Goal: Communication & Community: Answer question/provide support

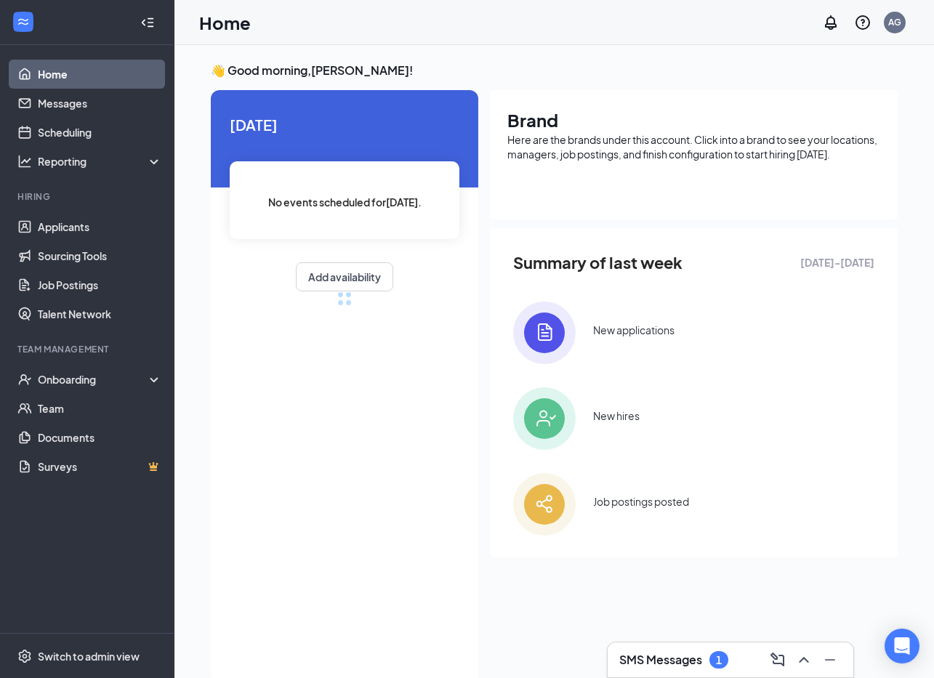
click at [636, 645] on div "SMS Messages 1" at bounding box center [730, 659] width 246 height 35
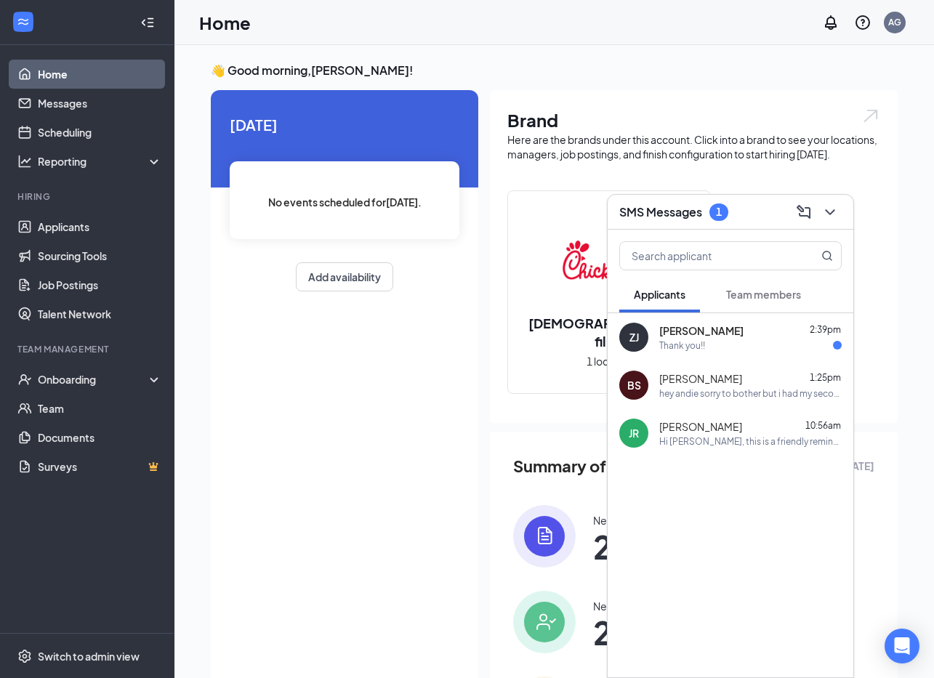
click at [653, 327] on div "ZJ Zachary Jelliff 2:39pm Thank you!!" at bounding box center [730, 337] width 246 height 48
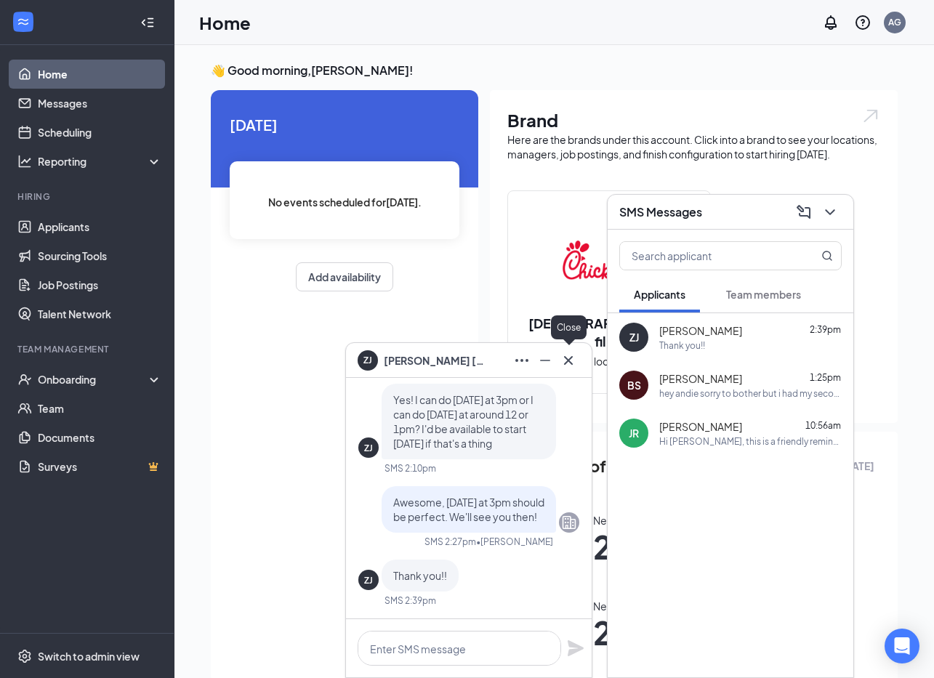
click at [563, 357] on icon "Cross" at bounding box center [567, 360] width 17 height 17
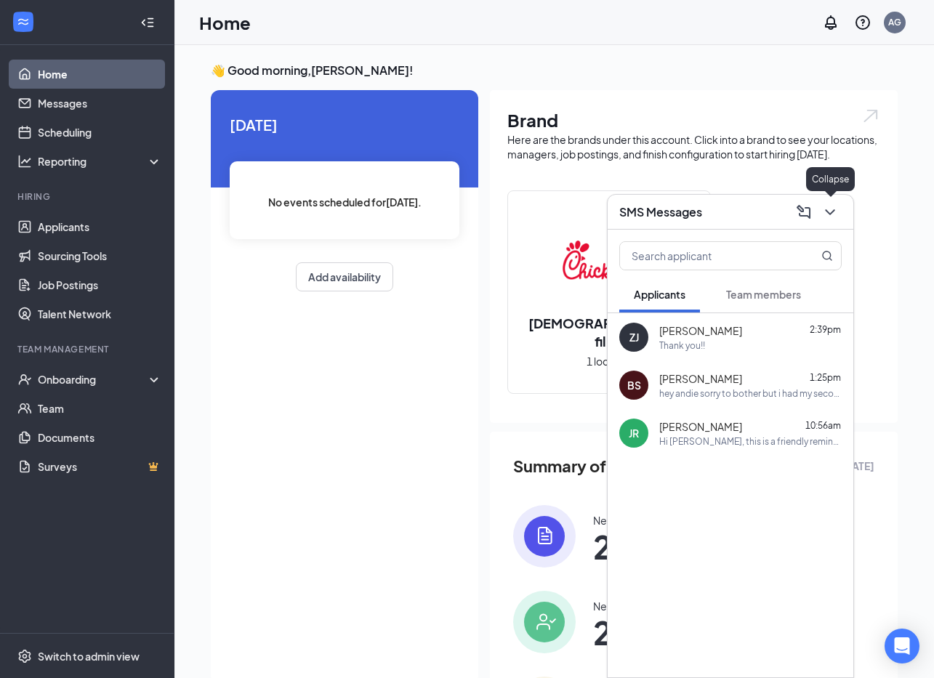
click at [837, 205] on icon "ChevronDown" at bounding box center [829, 211] width 17 height 17
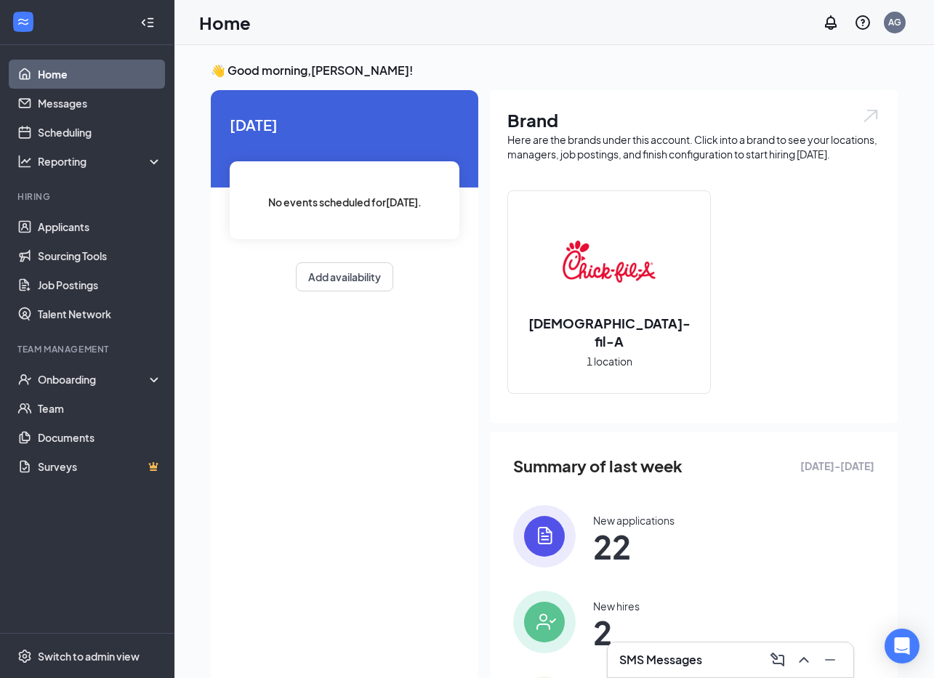
click at [381, 32] on div "Home AG" at bounding box center [553, 22] width 759 height 45
